Goal: Information Seeking & Learning: Get advice/opinions

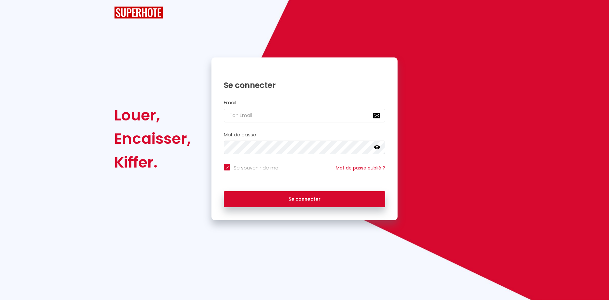
checkbox input "true"
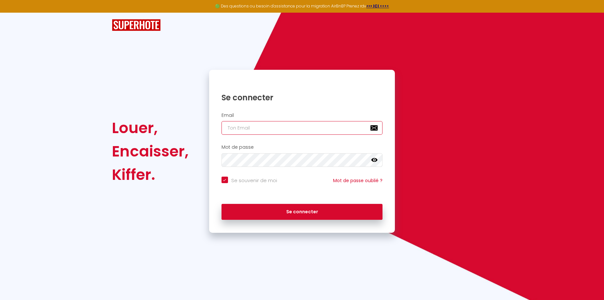
type input "[PERSON_NAME][EMAIL_ADDRESS][DOMAIN_NAME]"
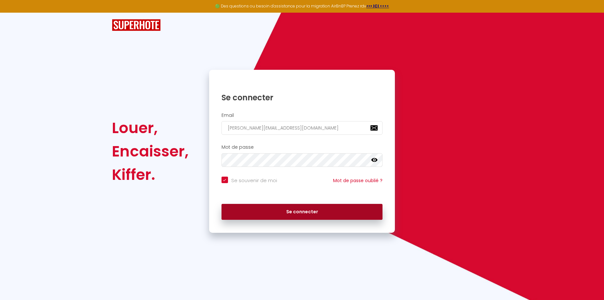
click at [290, 216] on button "Se connecter" at bounding box center [301, 212] width 161 height 16
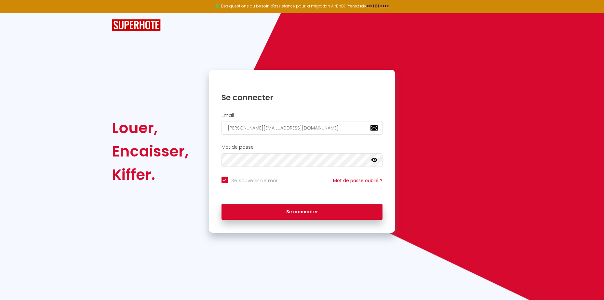
checkbox input "true"
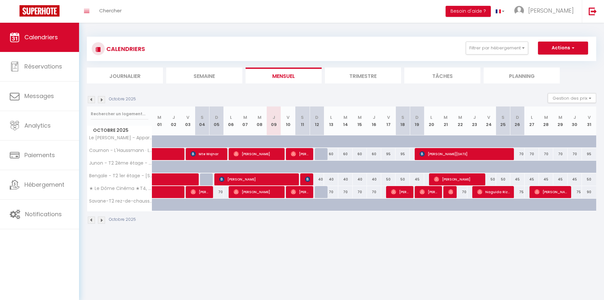
click at [137, 12] on div "Toggle menubar Chercher BUTTON Besoin d'aide ? Thomas Paramètres Équipe" at bounding box center [323, 11] width 552 height 23
click at [110, 6] on link "Chercher" at bounding box center [110, 11] width 32 height 23
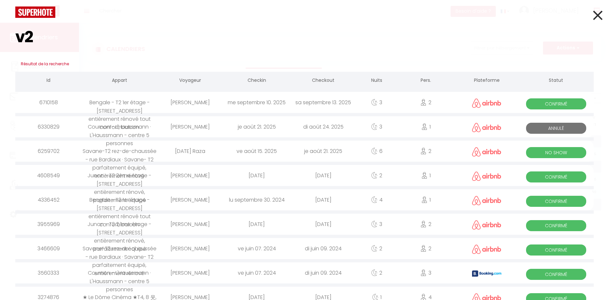
type input "v2"
click at [596, 18] on icon at bounding box center [597, 15] width 9 height 16
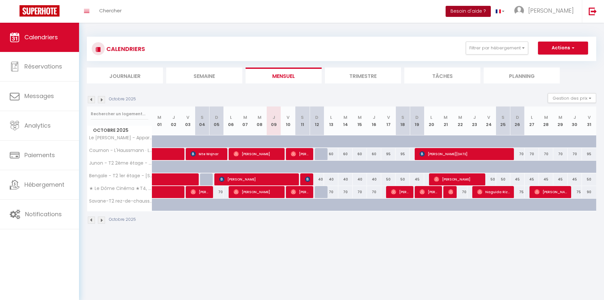
click at [491, 12] on button "Besoin d'aide ?" at bounding box center [467, 11] width 45 height 11
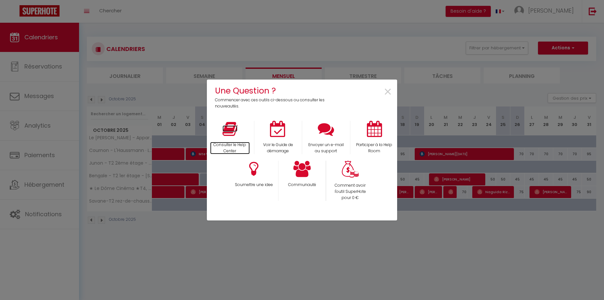
click at [230, 143] on p "Consulter le Help Center" at bounding box center [230, 148] width 40 height 12
click at [172, 80] on div "Une Question ? Commencer avec ces outils ci-dessous ou consulter les nouveautés…" at bounding box center [302, 150] width 604 height 300
click at [387, 88] on span "×" at bounding box center [387, 92] width 9 height 20
